Goal: Find specific page/section: Find specific page/section

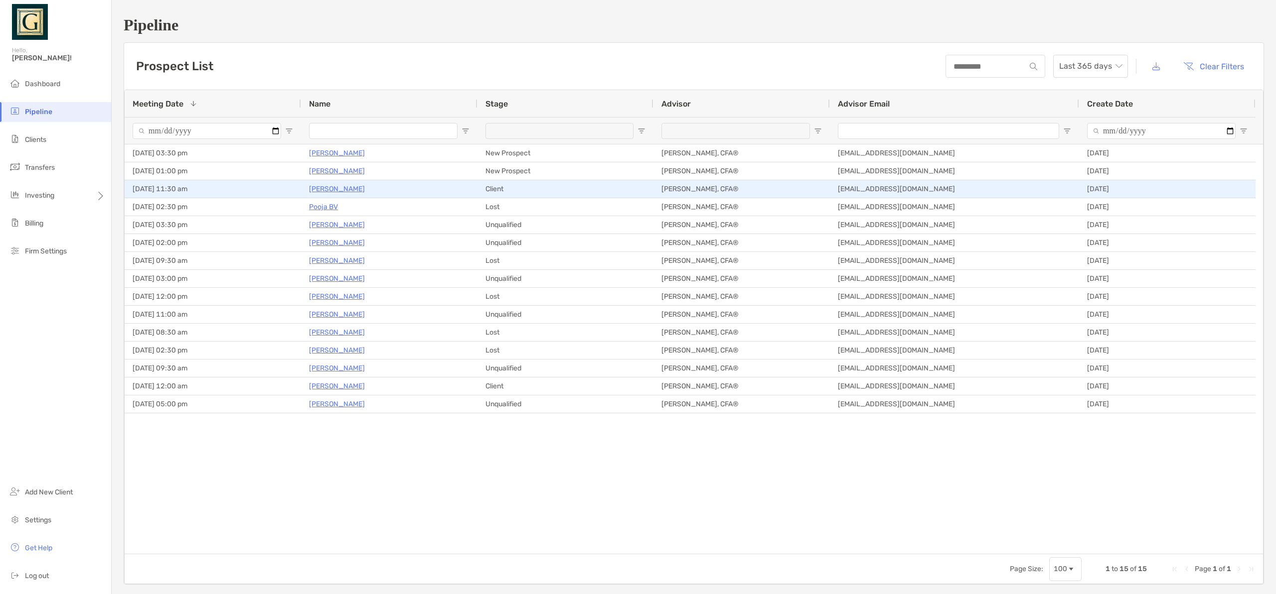
click at [335, 190] on p "[PERSON_NAME]" at bounding box center [337, 189] width 56 height 12
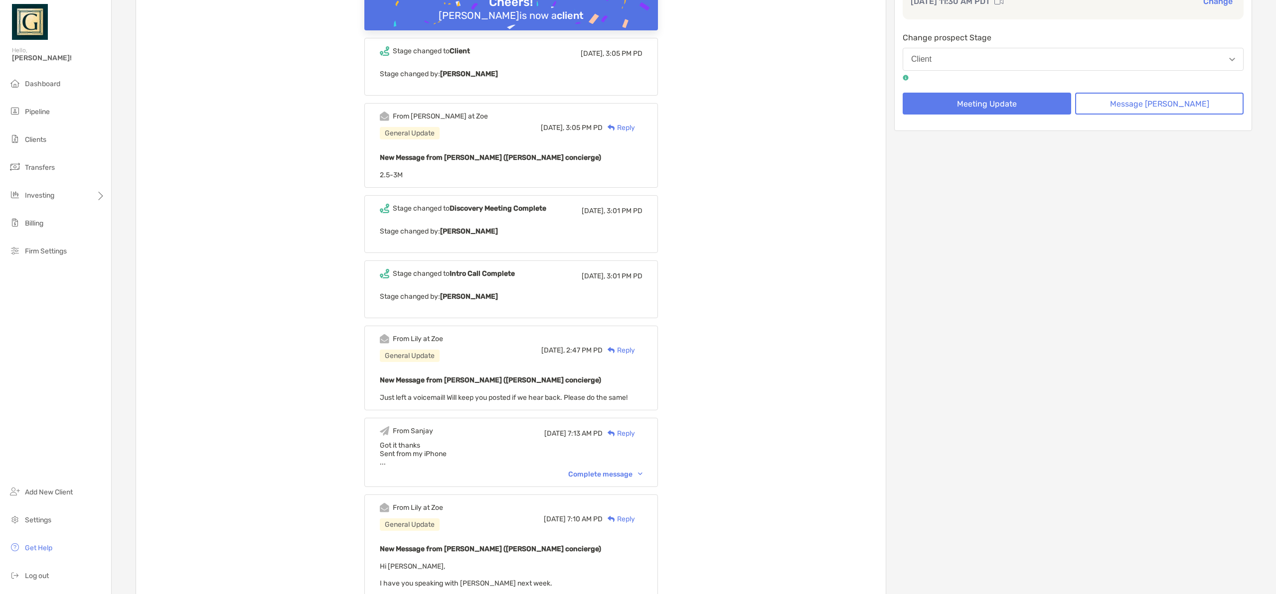
scroll to position [250, 0]
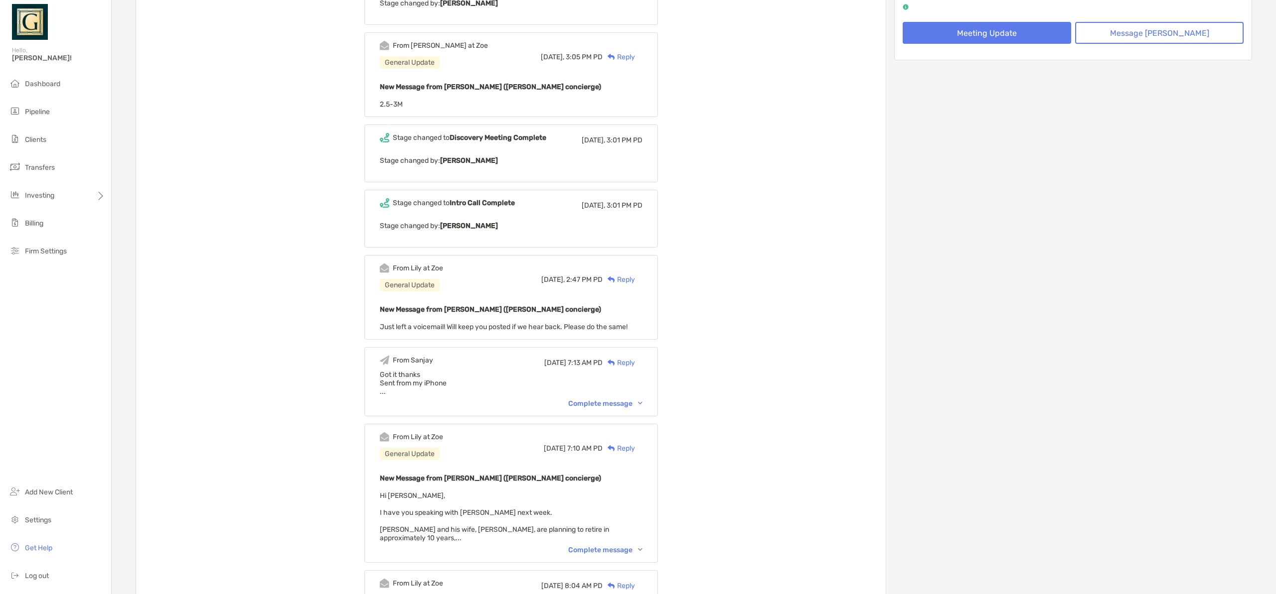
click at [613, 406] on div "Complete message" at bounding box center [605, 404] width 74 height 8
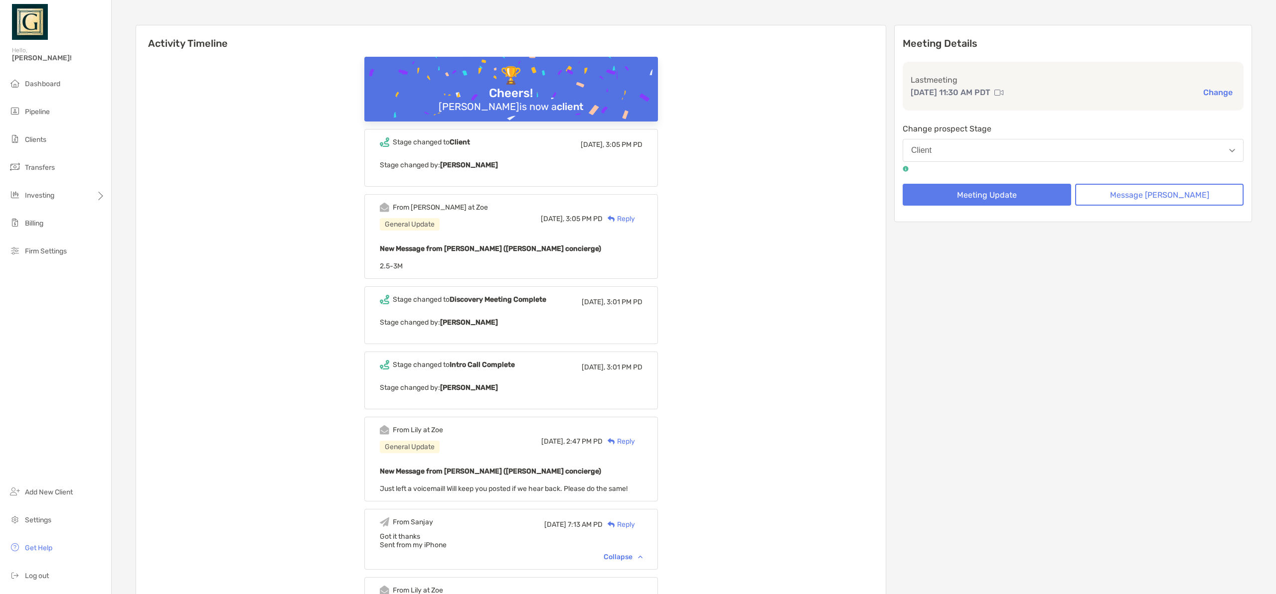
scroll to position [0, 0]
